Goal: Task Accomplishment & Management: Use online tool/utility

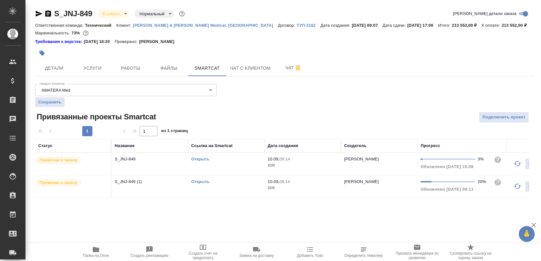
click at [459, 93] on div "Аккаунт Smartcat AWATERA Med 5ee72ffeb4c2bb42a4292857 Аккаунт Smartcat Сохранит…" at bounding box center [284, 140] width 499 height 117
click at [203, 181] on link "Открыть" at bounding box center [200, 181] width 18 height 5
click at [46, 17] on icon "button" at bounding box center [48, 14] width 8 height 8
click at [196, 180] on link "Открыть" at bounding box center [200, 181] width 18 height 5
click at [233, 184] on div "Открыть" at bounding box center [226, 182] width 70 height 6
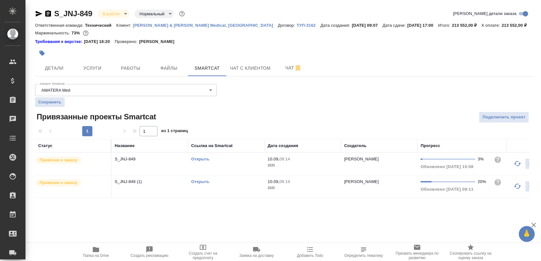
click at [233, 184] on div "Открыть" at bounding box center [226, 182] width 70 height 6
click at [107, 252] on span "Папка на Drive" at bounding box center [96, 252] width 46 height 12
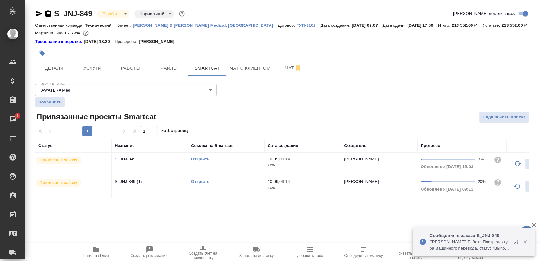
click at [196, 183] on link "Открыть" at bounding box center [200, 181] width 18 height 5
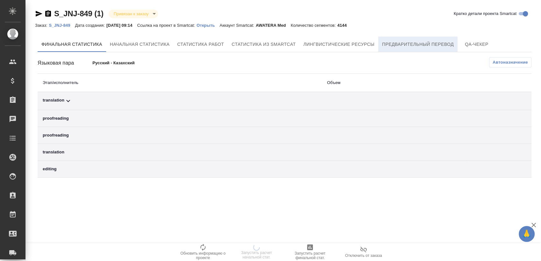
click at [414, 44] on span "Предварительный перевод" at bounding box center [418, 44] width 72 height 8
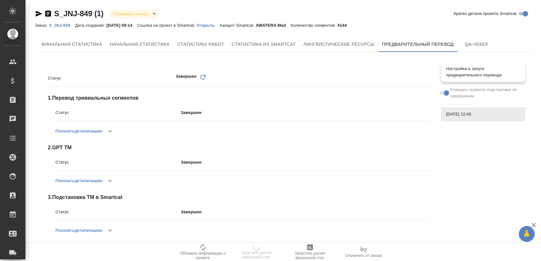
click at [462, 69] on span "Настройка и запуск предварительного перевода" at bounding box center [483, 72] width 74 height 13
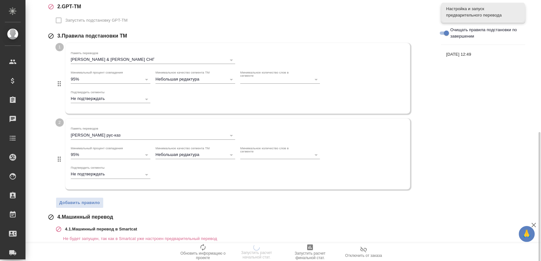
scroll to position [209, 0]
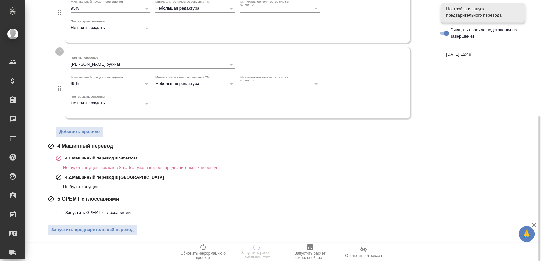
click at [102, 212] on span "Запустить GPEMT с глоссариями" at bounding box center [97, 213] width 65 height 6
click at [65, 212] on input "Запустить GPEMT с глоссариями" at bounding box center [58, 212] width 13 height 13
checkbox input "true"
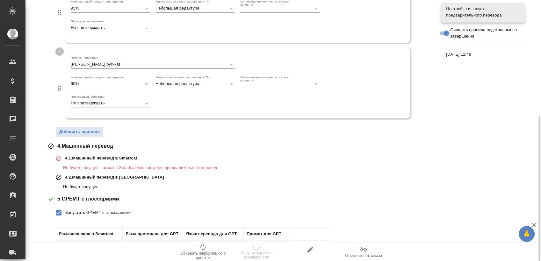
scroll to position [253, 0]
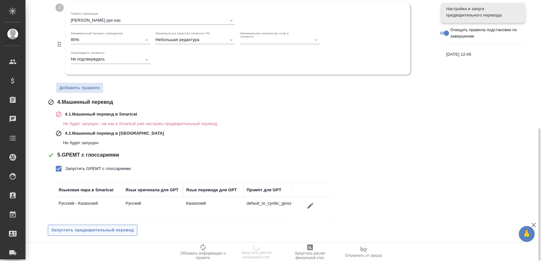
click at [107, 229] on span "Запустить предварительный перевод" at bounding box center [92, 230] width 82 height 7
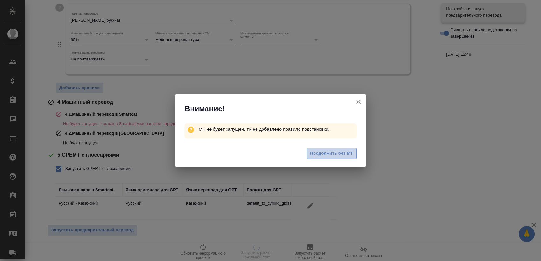
click at [336, 149] on button "Продолжить без МТ" at bounding box center [331, 153] width 50 height 11
